Goal: Task Accomplishment & Management: Manage account settings

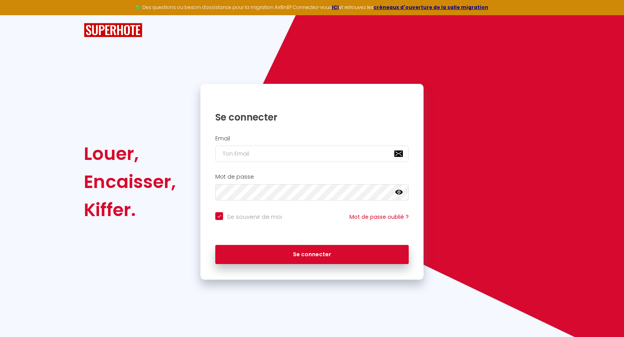
type input "e"
checkbox input "true"
type input "[EMAIL_ADDRESS][DOMAIN_NAME]"
checkbox input "true"
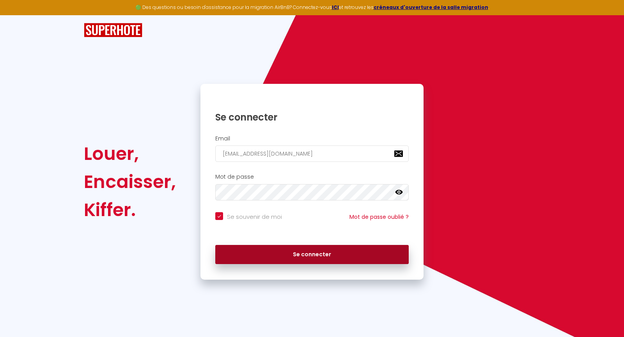
click at [298, 256] on button "Se connecter" at bounding box center [311, 255] width 193 height 20
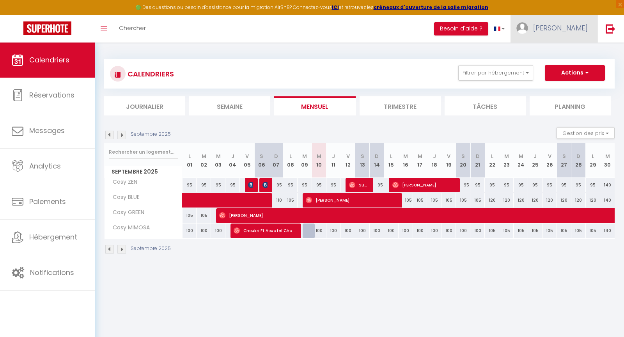
click at [583, 32] on span "[PERSON_NAME]" at bounding box center [560, 28] width 55 height 10
click at [560, 51] on link "Paramètres" at bounding box center [566, 54] width 58 height 13
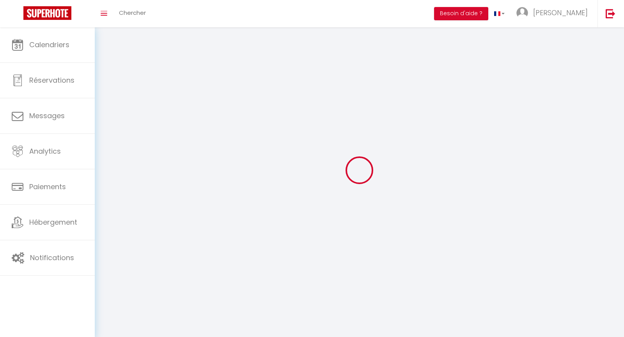
type input "[PERSON_NAME]"
type input "BESSALAH"
type input "0617428185"
type input "[STREET_ADDRESS]"
type input "93600"
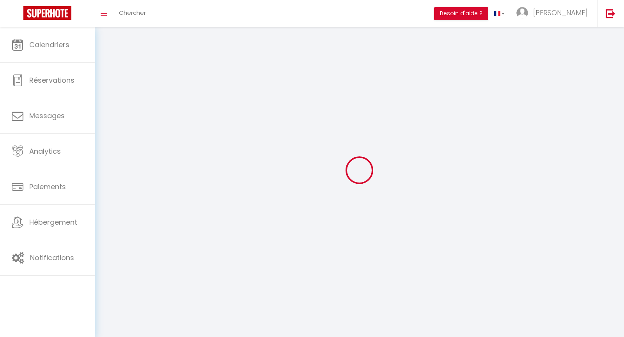
type input "AULNAY SOUS BOIS"
type input "VfPJ632ZPhckOqyY8qzRTQGkG"
type input "aAqpqwmfmrG1Vc1Vtu1ewjxcs"
select select "28"
select select "fr"
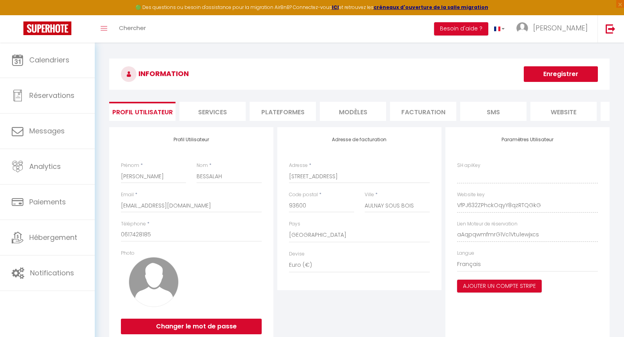
type input "VfPJ632ZPhckOqyY8qzRTQGkG"
type input "aAqpqwmfmrG1Vc1Vtu1ewjxcs"
type input "[URL][DOMAIN_NAME]"
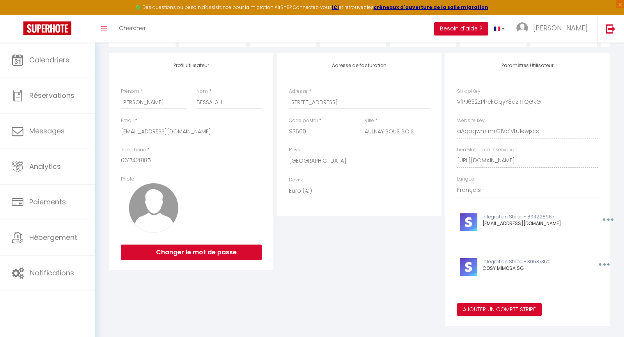
scroll to position [84, 0]
